Goal: Task Accomplishment & Management: Manage account settings

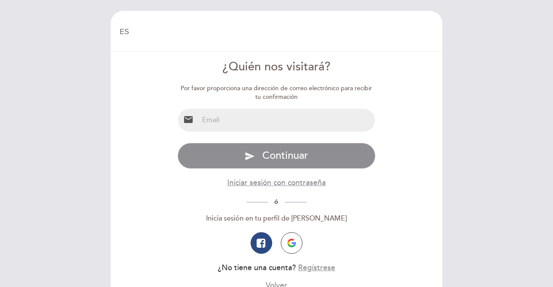
select select "es"
drag, startPoint x: 0, startPoint y: 0, endPoint x: 303, endPoint y: 125, distance: 327.6
click at [303, 125] on input "email" at bounding box center [287, 120] width 177 height 23
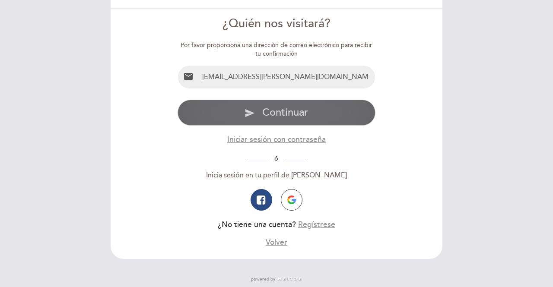
type input "[EMAIL_ADDRESS][PERSON_NAME][DOMAIN_NAME]"
click at [301, 115] on span "Continuar" at bounding box center [285, 112] width 46 height 13
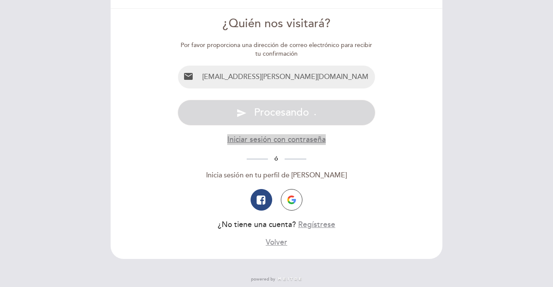
scroll to position [0, 0]
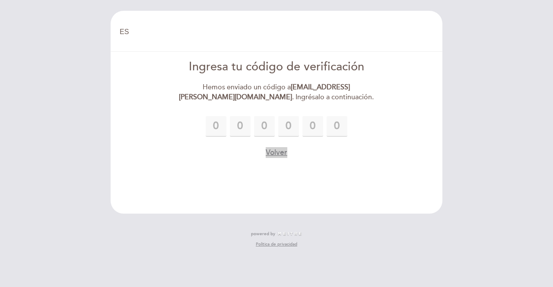
click at [278, 151] on button "Volver" at bounding box center [277, 152] width 22 height 11
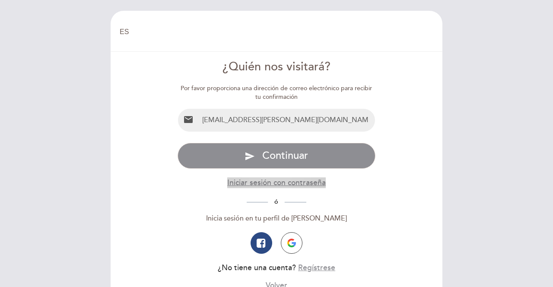
click at [299, 185] on button "Iniciar sesión con contraseña" at bounding box center [276, 183] width 99 height 11
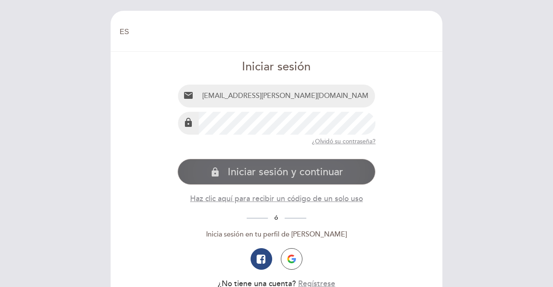
click at [255, 178] on span "Iniciar sesión y continuar" at bounding box center [285, 172] width 115 height 13
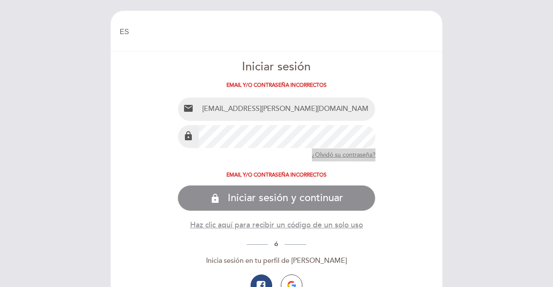
click at [178, 185] on button "lock Iniciar sesión y continuar" at bounding box center [277, 198] width 198 height 26
click at [350, 151] on button "¿Olvidó su contraseña?" at bounding box center [344, 155] width 64 height 13
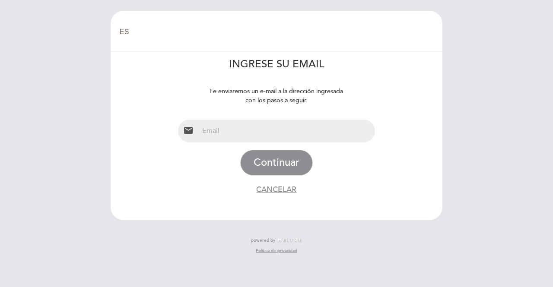
click at [281, 137] on input "email" at bounding box center [287, 131] width 177 height 23
type input "[EMAIL_ADDRESS][PERSON_NAME][DOMAIN_NAME]"
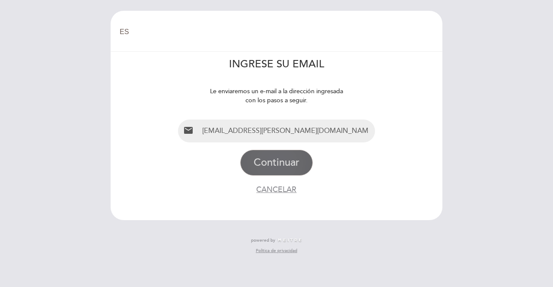
click at [297, 166] on button "Continuar" at bounding box center [276, 163] width 73 height 26
